Goal: Information Seeking & Learning: Learn about a topic

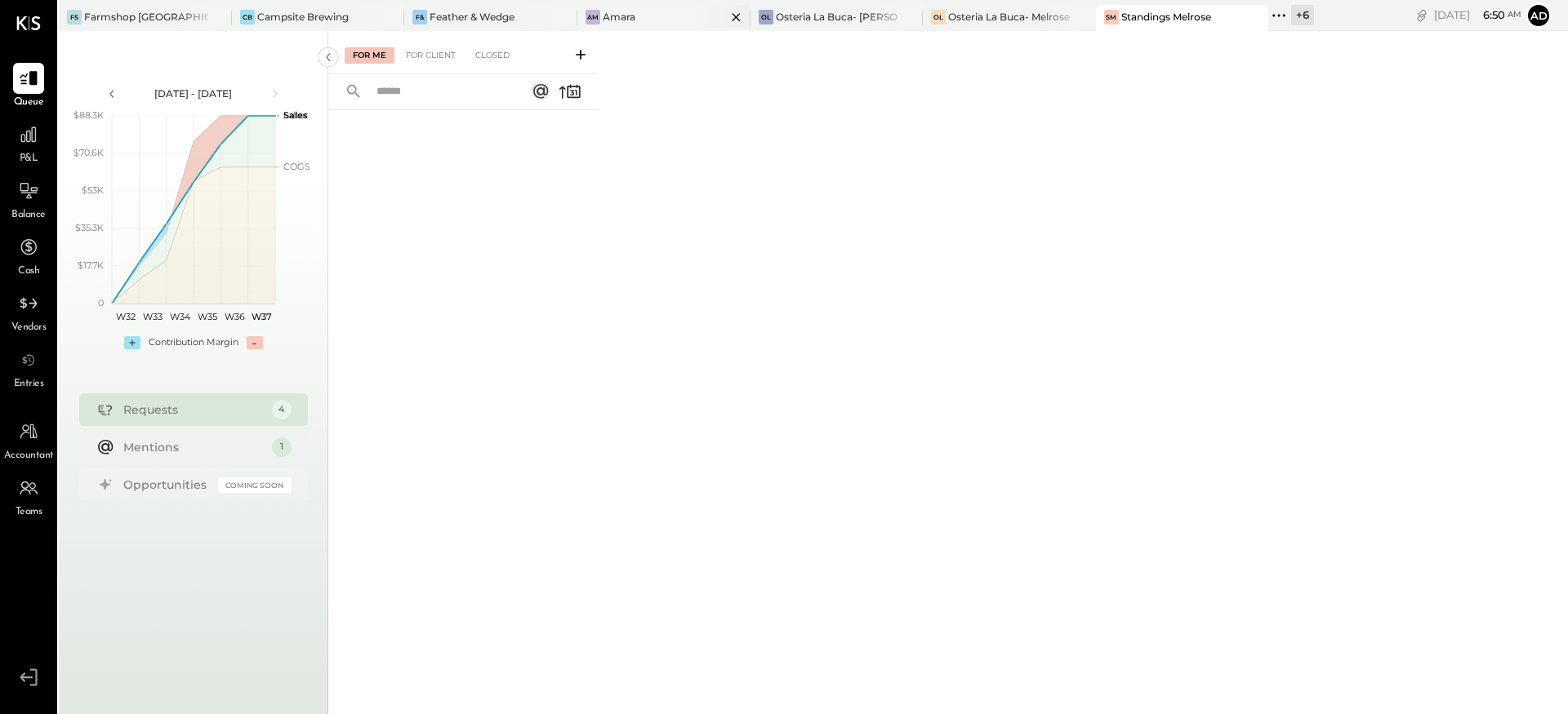
click at [605, 21] on div "Amara" at bounding box center [619, 16] width 33 height 14
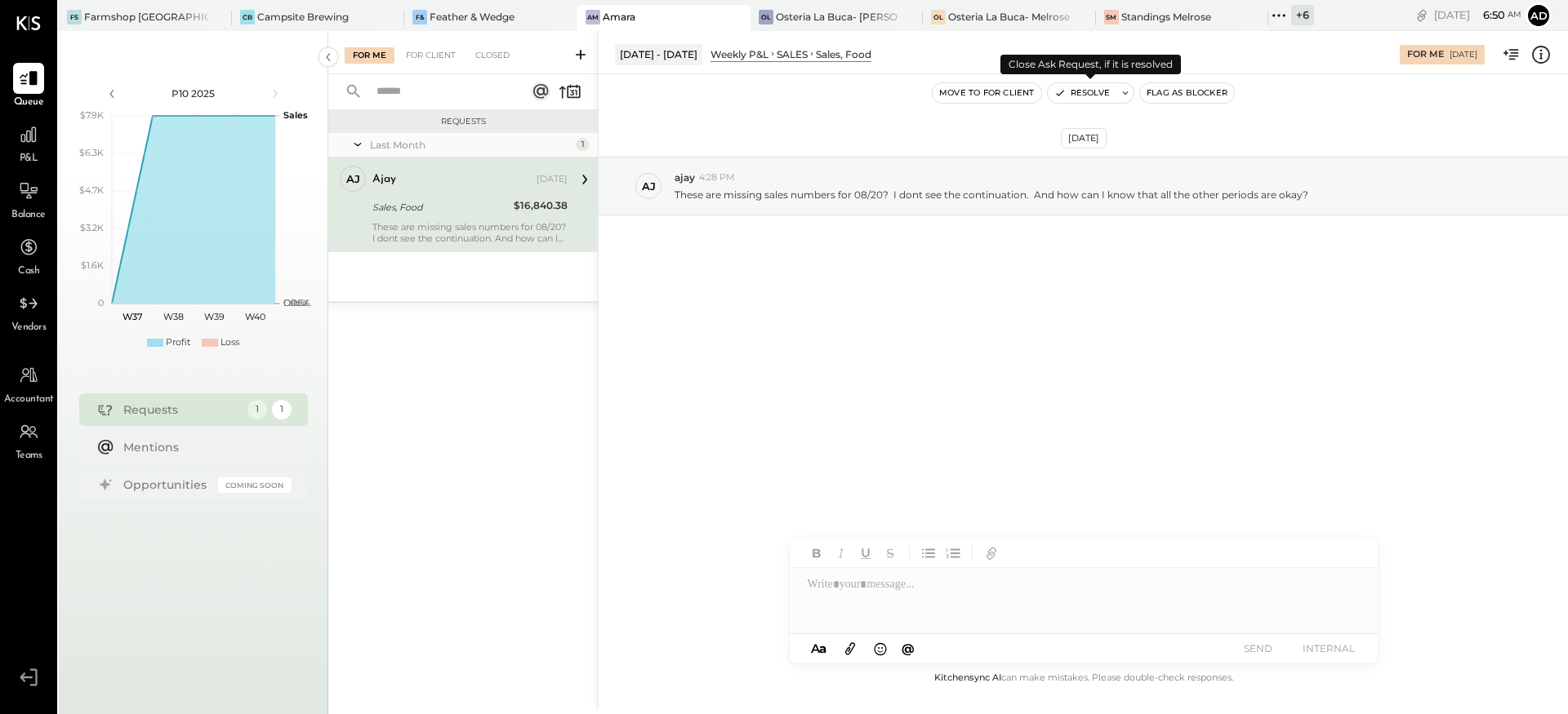
click at [1067, 98] on button "Resolve" at bounding box center [1082, 93] width 69 height 20
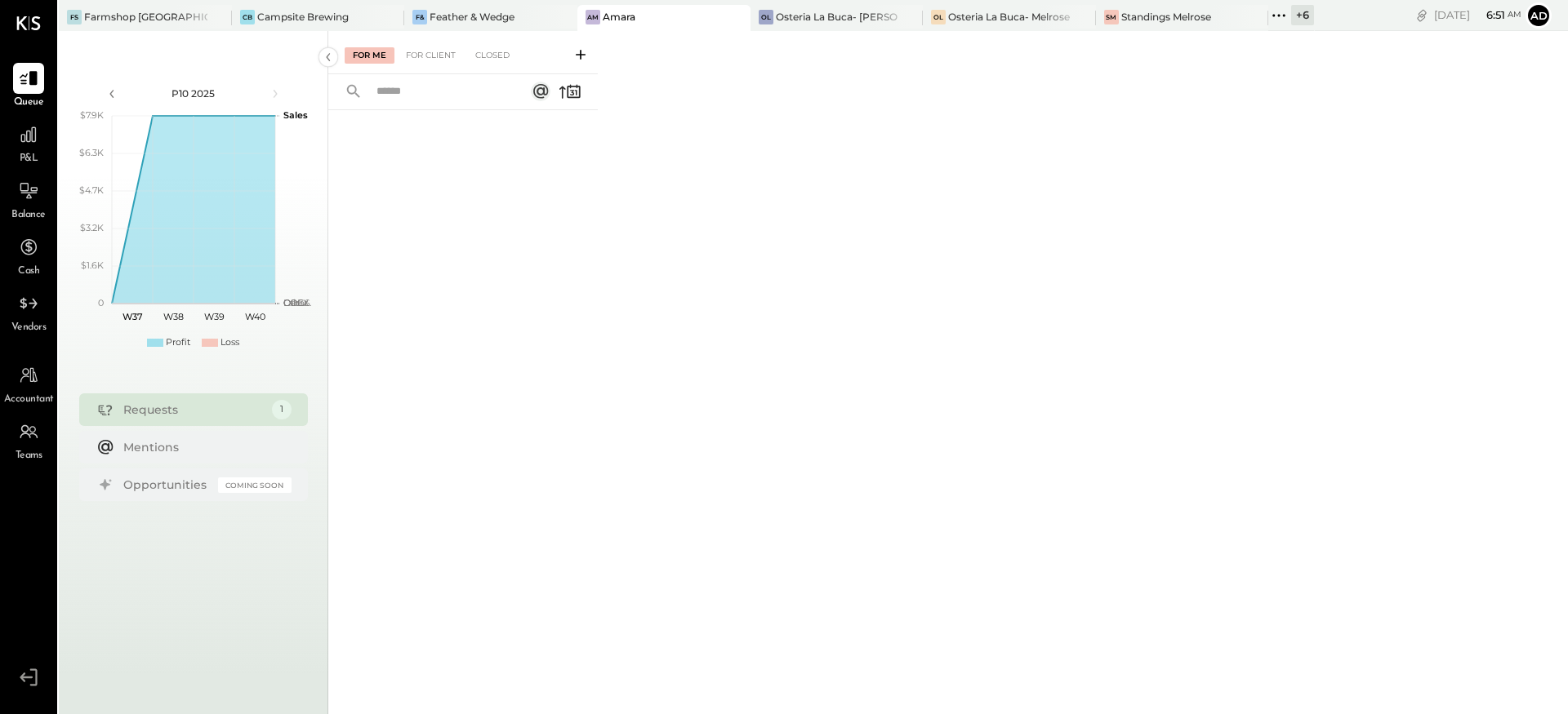
click at [629, 19] on div "Am Amara" at bounding box center [651, 16] width 149 height 15
click at [506, 60] on div "Closed" at bounding box center [492, 55] width 51 height 16
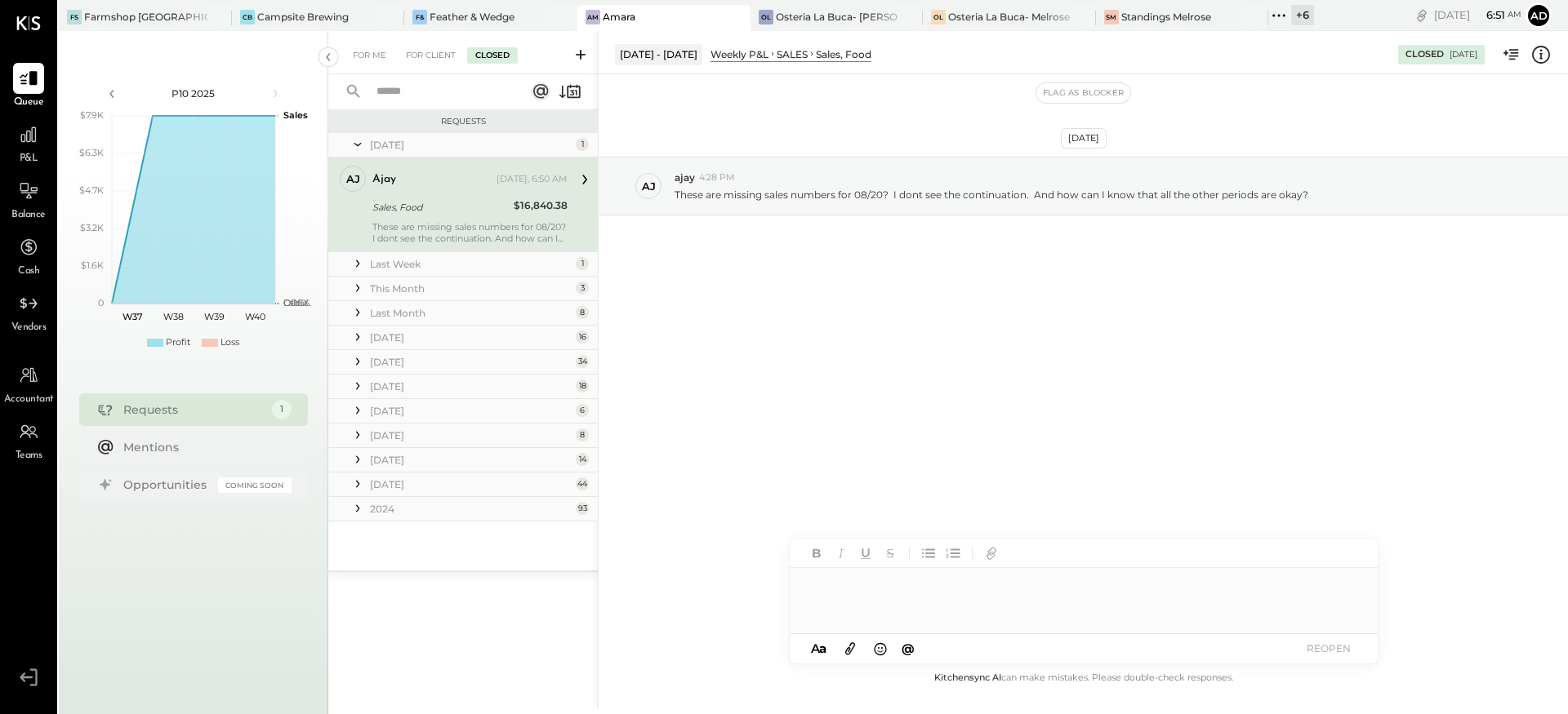
click at [806, 225] on div "[DATE] aj ajay 4:28 PM These are missing sales numbers for 08/20? I dont see th…" at bounding box center [1083, 227] width 969 height 223
click at [785, 58] on div "SALES" at bounding box center [792, 54] width 31 height 14
click at [1530, 58] on icon at bounding box center [1541, 54] width 21 height 21
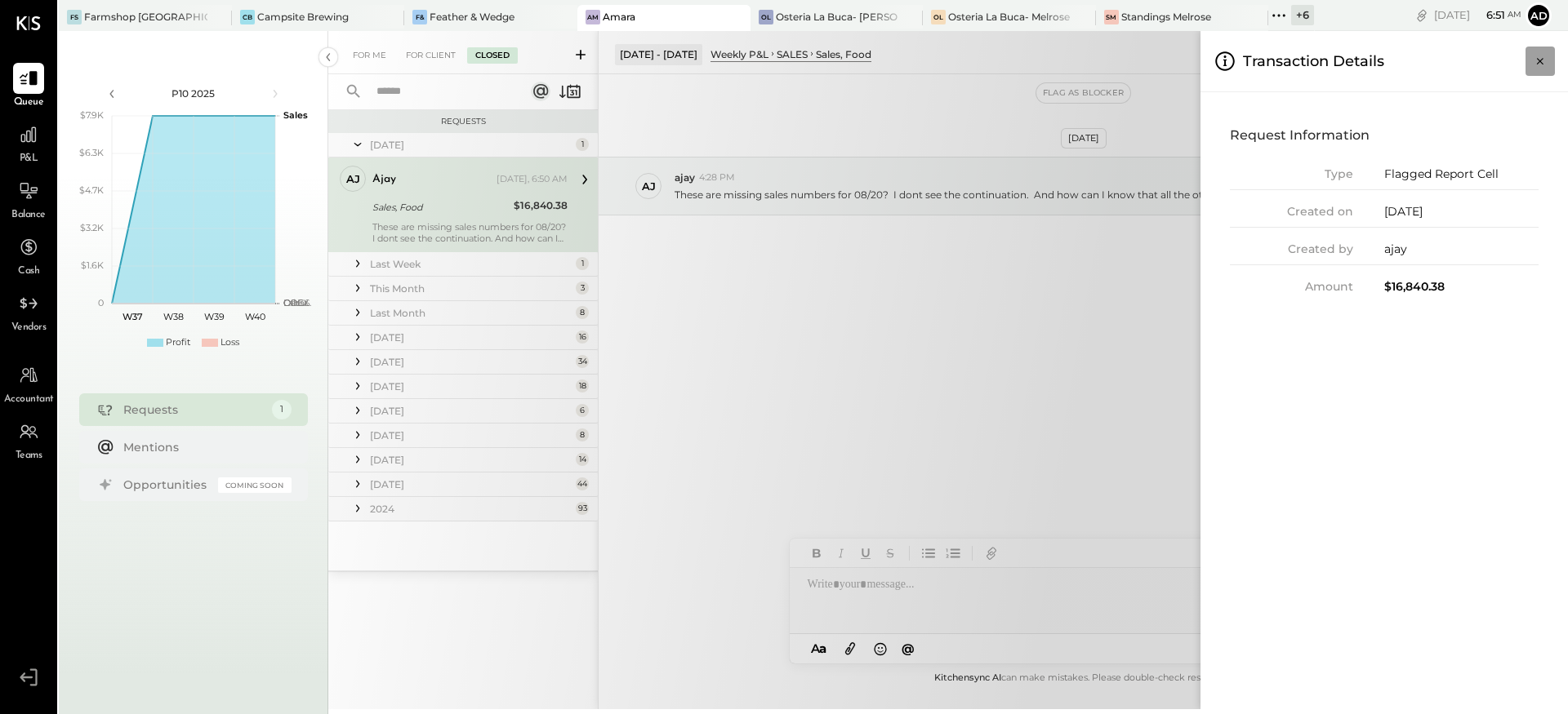
click at [1543, 60] on icon "Close panel" at bounding box center [1540, 61] width 16 height 16
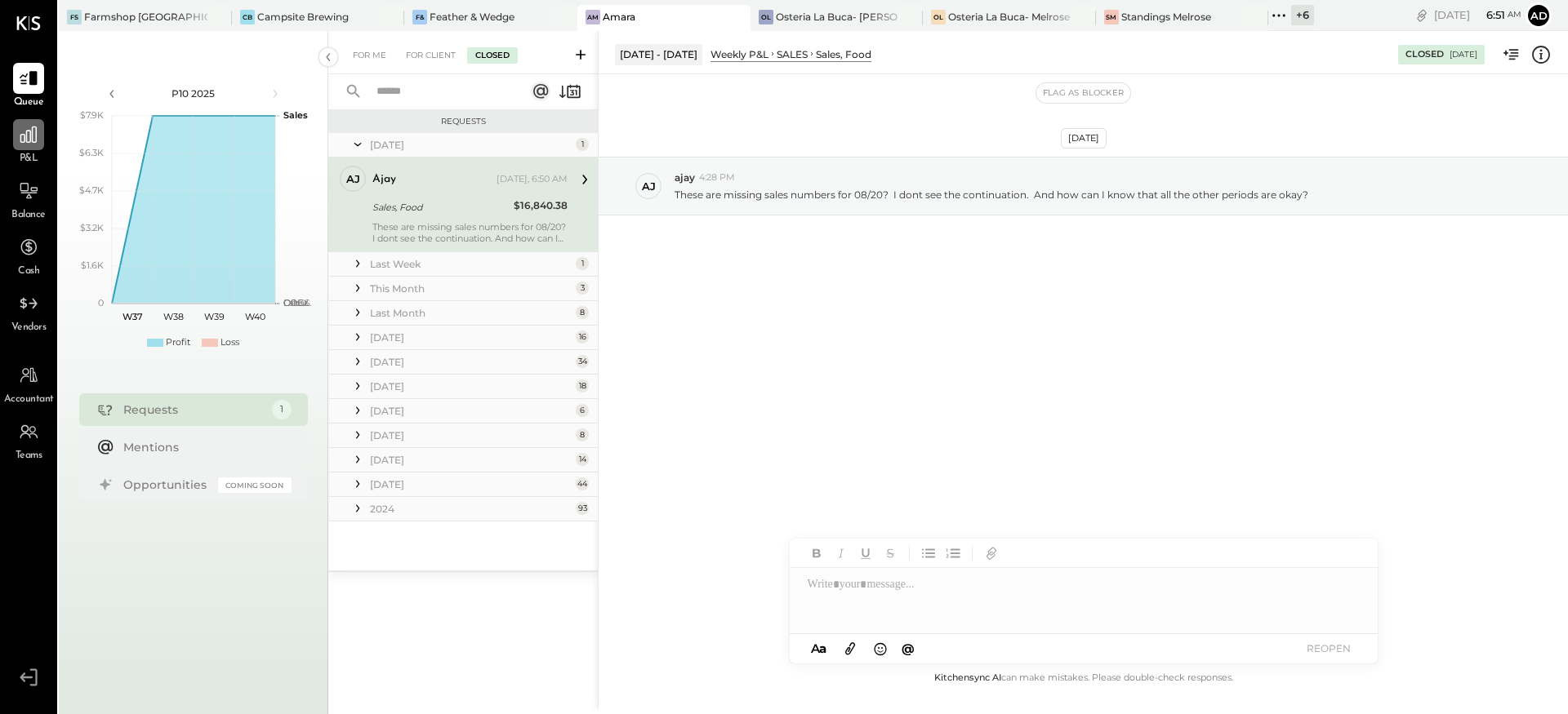
click at [31, 146] on div at bounding box center [28, 135] width 31 height 31
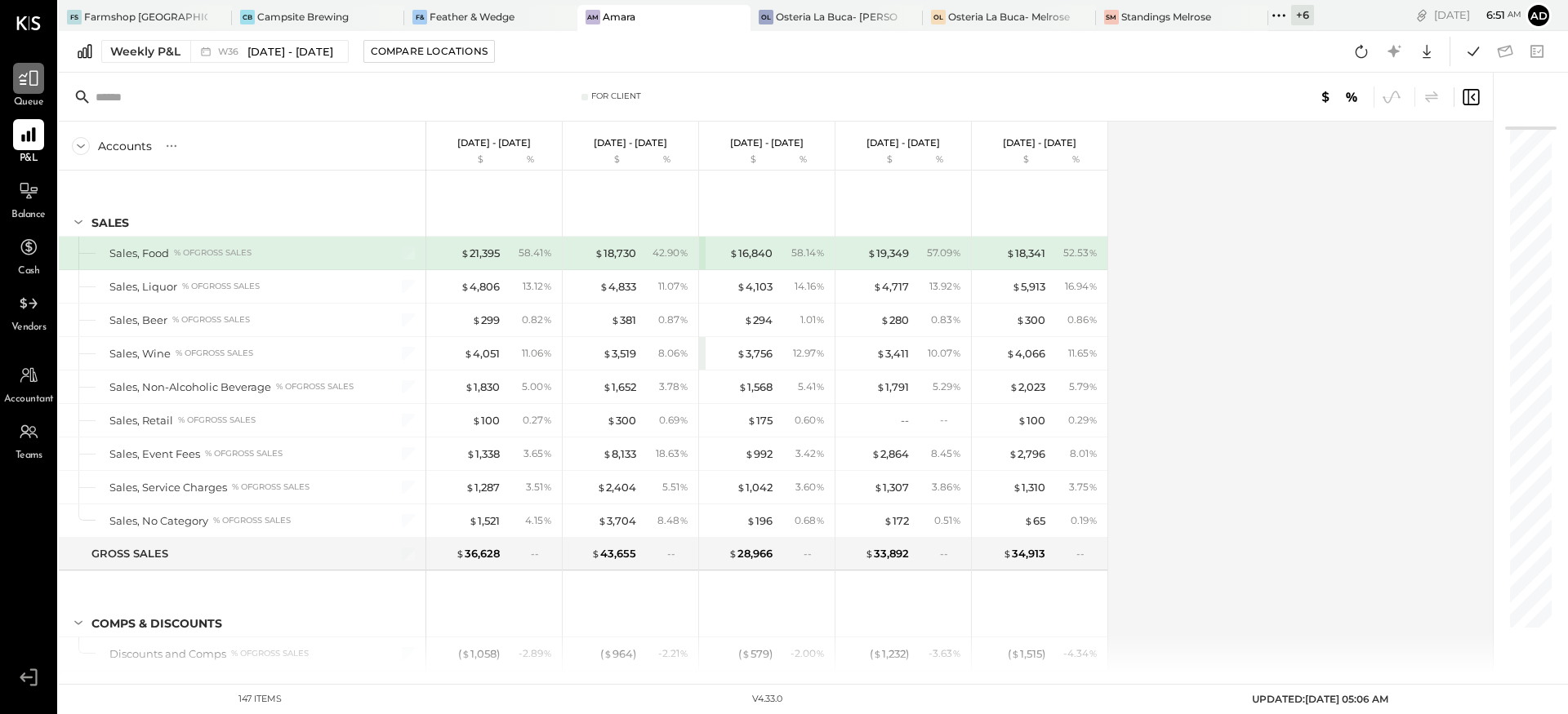
click at [39, 85] on icon at bounding box center [28, 78] width 21 height 21
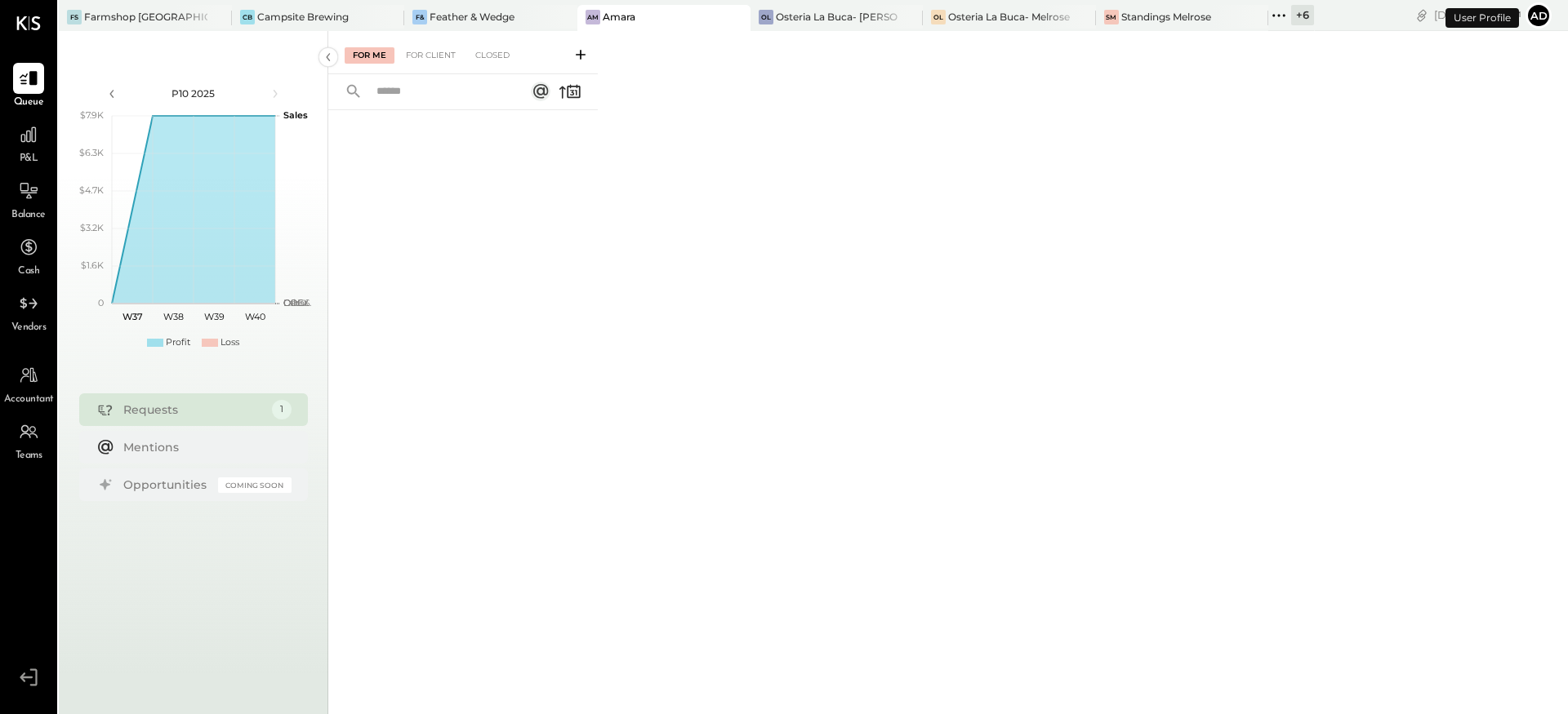
click at [618, 21] on div "Amara" at bounding box center [619, 16] width 33 height 14
click at [495, 58] on div "Closed" at bounding box center [492, 55] width 51 height 16
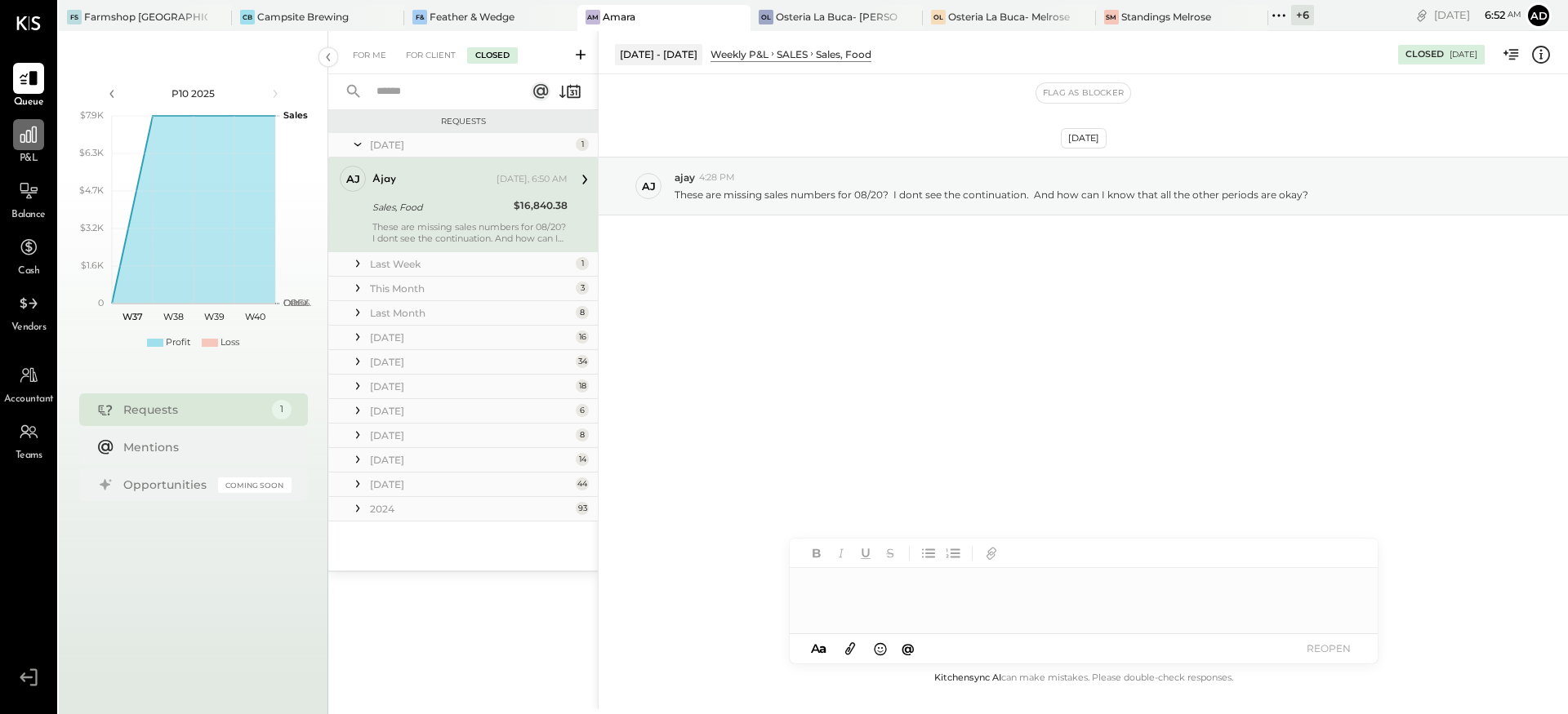
click at [30, 148] on div at bounding box center [28, 135] width 31 height 31
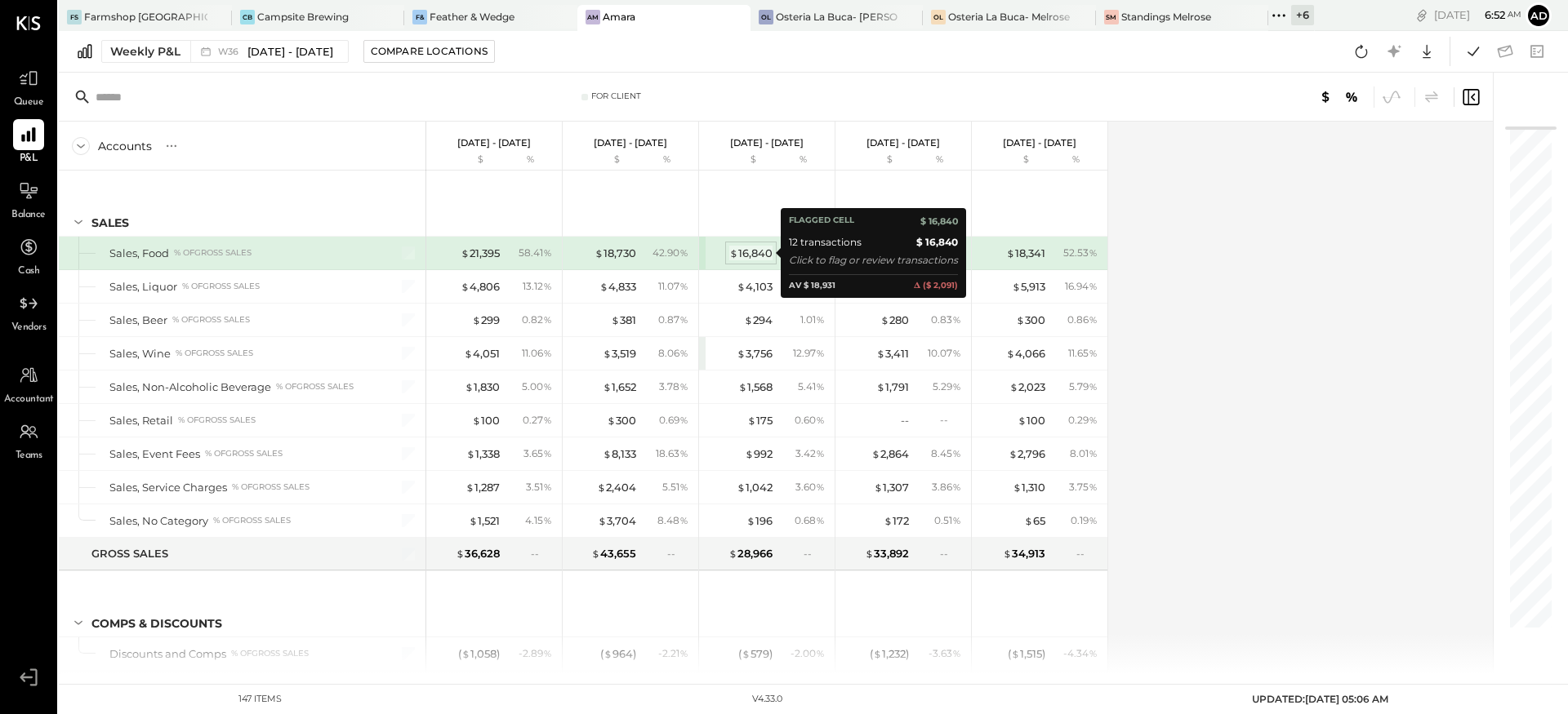
click at [750, 257] on div "$ 16,840" at bounding box center [751, 253] width 43 height 15
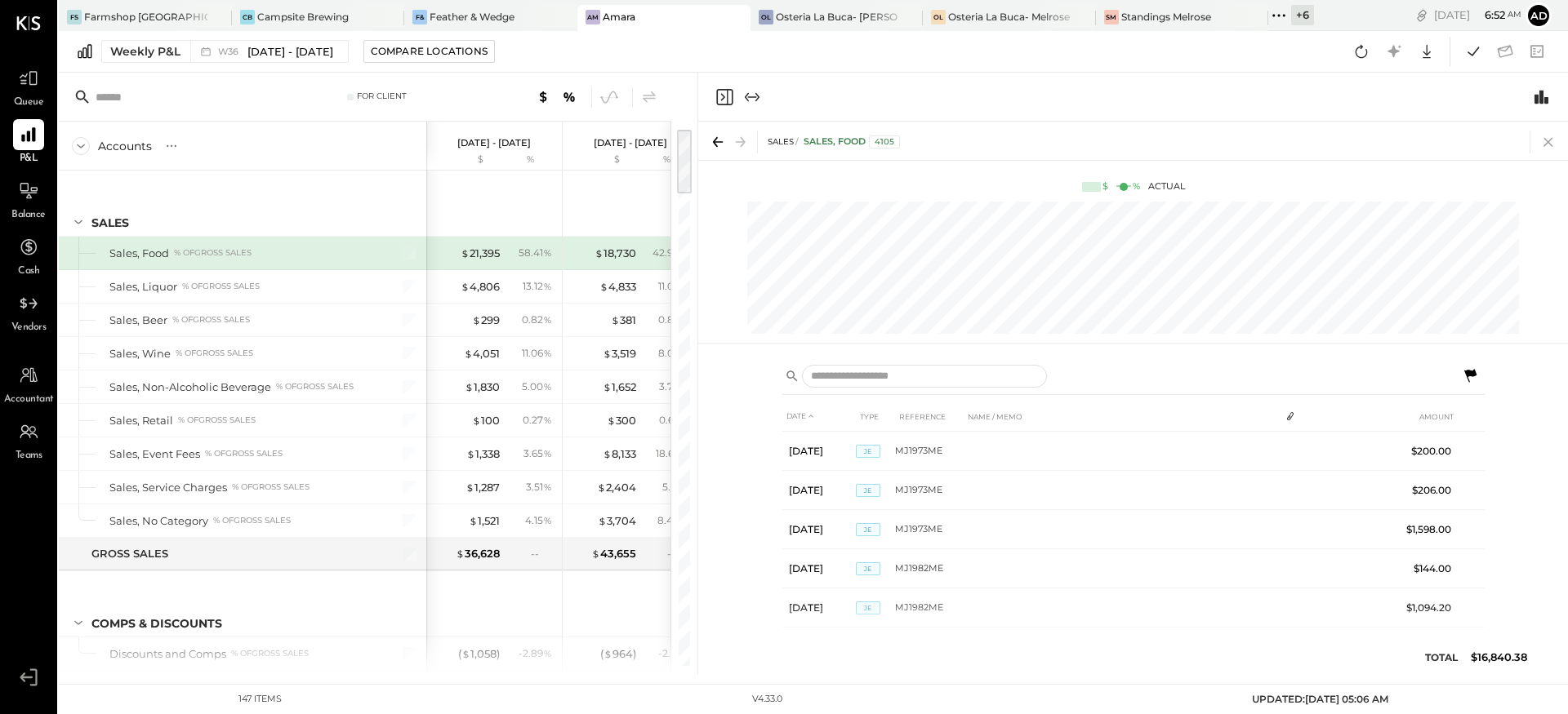
click at [1545, 136] on icon at bounding box center [1548, 142] width 23 height 23
